Goal: Transaction & Acquisition: Subscribe to service/newsletter

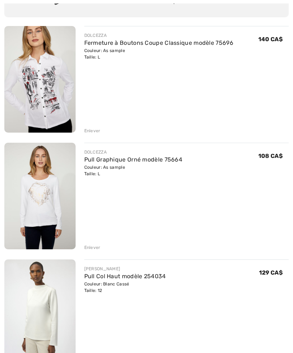
scroll to position [81, 0]
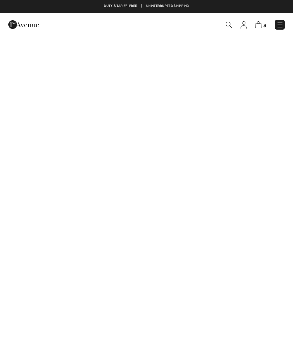
checkbox input "true"
click at [278, 25] on img at bounding box center [279, 24] width 7 height 7
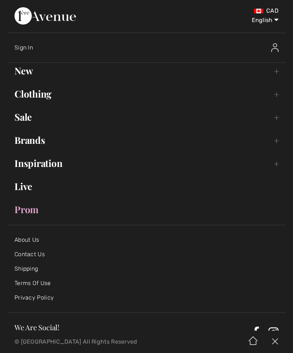
click at [273, 73] on link "New Toggle submenu" at bounding box center [146, 71] width 278 height 16
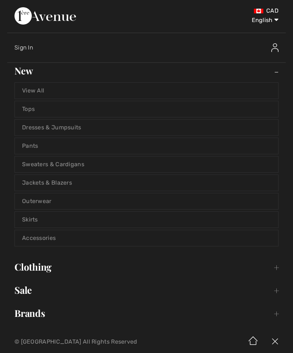
click at [223, 105] on link "Tops" at bounding box center [146, 109] width 263 height 16
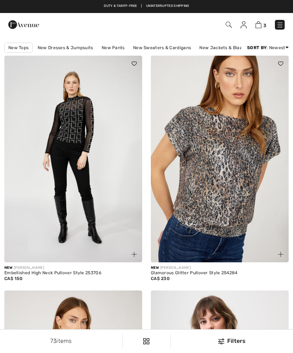
checkbox input "true"
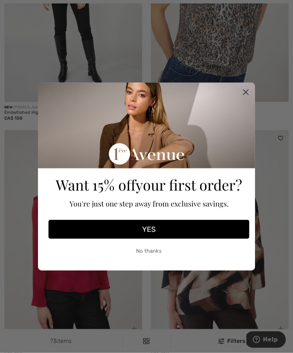
scroll to position [177, 0]
click at [152, 239] on button "YES" at bounding box center [148, 229] width 200 height 19
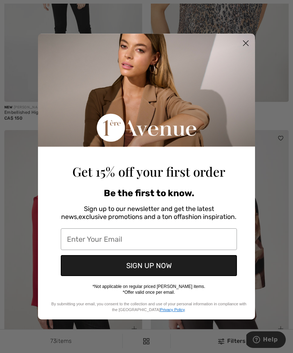
click at [114, 248] on input "Enter Your Email" at bounding box center [149, 239] width 176 height 22
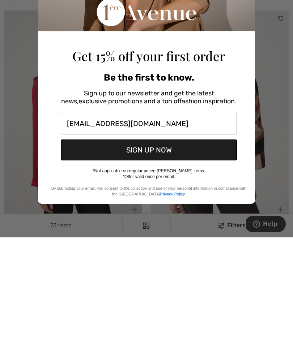
type input "jacinthe.gosselin20@gmail.com"
click at [160, 255] on button "SIGN UP NOW" at bounding box center [149, 265] width 176 height 21
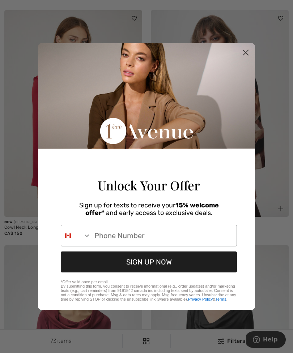
click at [122, 246] on input "Phone Number" at bounding box center [164, 235] width 146 height 21
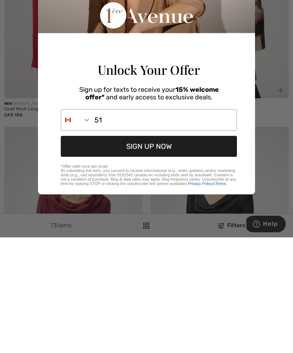
type input "514"
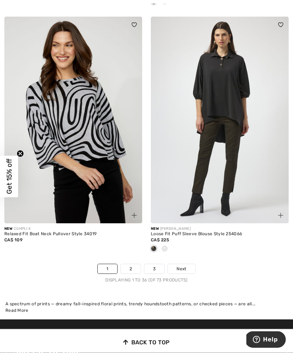
scroll to position [4313, 0]
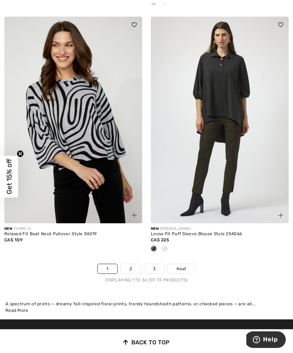
click at [184, 265] on span "Next" at bounding box center [181, 268] width 10 height 7
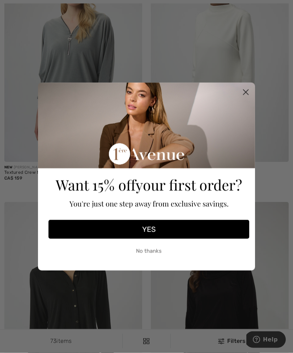
scroll to position [116, 0]
click at [249, 98] on circle "Close dialog" at bounding box center [245, 92] width 12 height 12
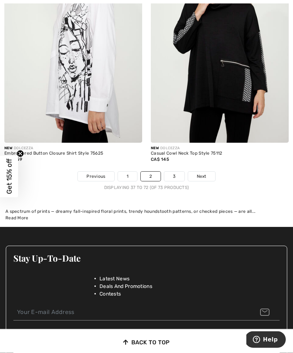
scroll to position [4345, 0]
click at [201, 174] on span "Next" at bounding box center [202, 176] width 10 height 7
